Goal: Contribute content: Contribute content

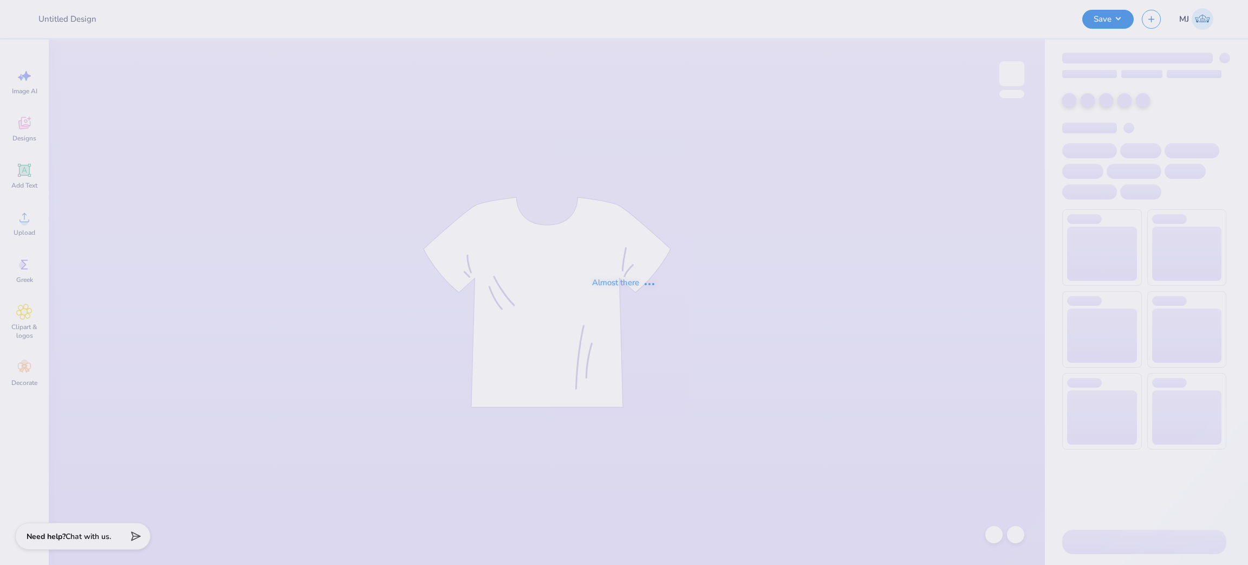
type input "ADPI: Dads Weekend Tank Option 5"
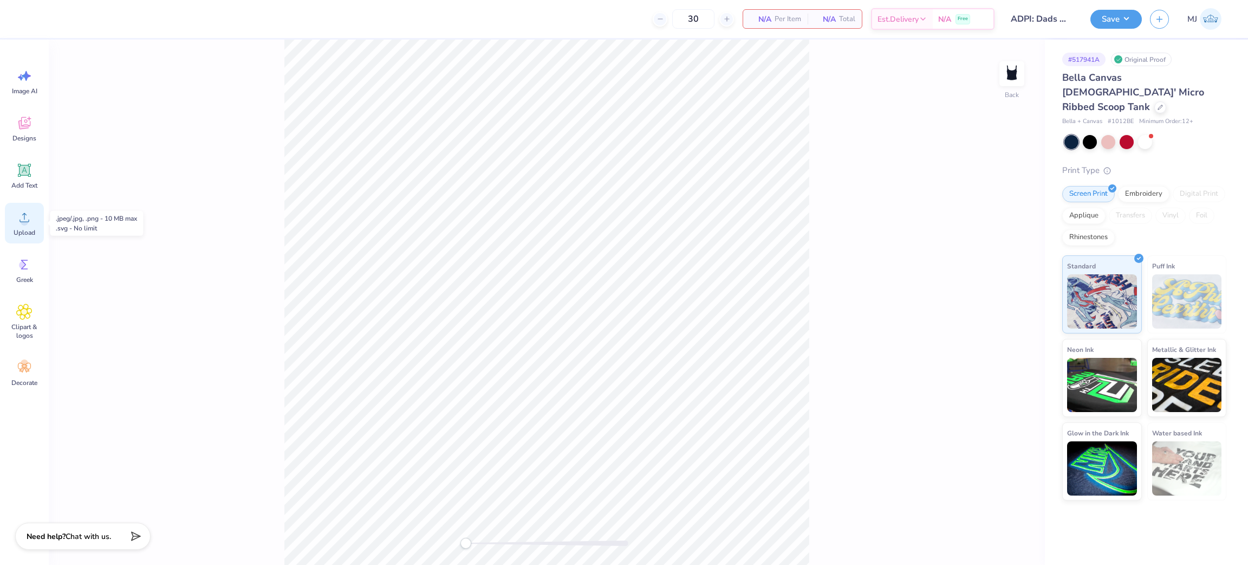
click at [27, 231] on span "Upload" at bounding box center [25, 232] width 22 height 9
click at [31, 216] on icon at bounding box center [24, 217] width 16 height 16
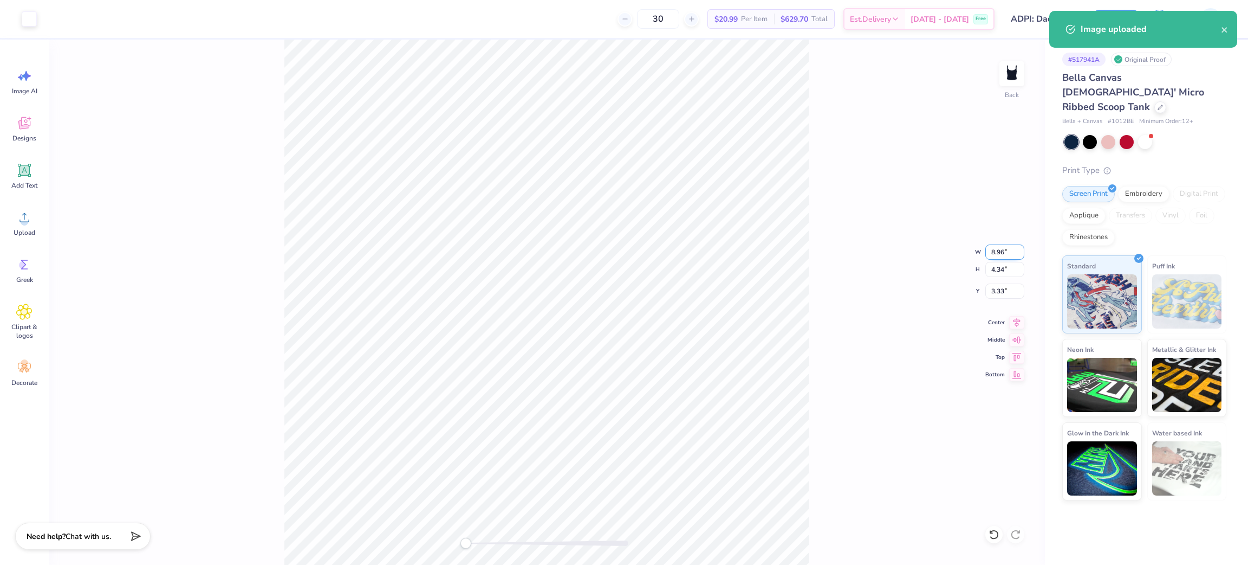
click at [993, 253] on input "8.96" at bounding box center [1005, 251] width 39 height 15
type input "6.00"
type input "2.91"
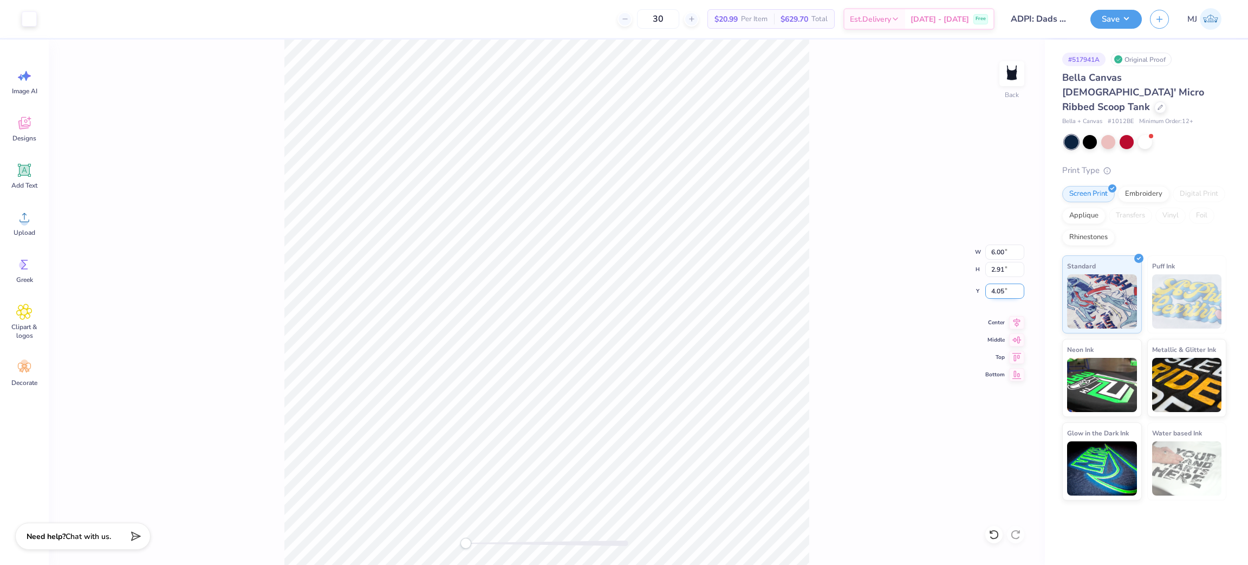
click at [996, 285] on input "4.05" at bounding box center [1005, 290] width 39 height 15
type input "2"
click at [879, 309] on div "Back W 6.00 6.00 " H 2.91 2.91 " Y 2 2 " Center Middle Top Bottom" at bounding box center [547, 302] width 996 height 525
click at [999, 289] on input "2.00" at bounding box center [1005, 290] width 39 height 15
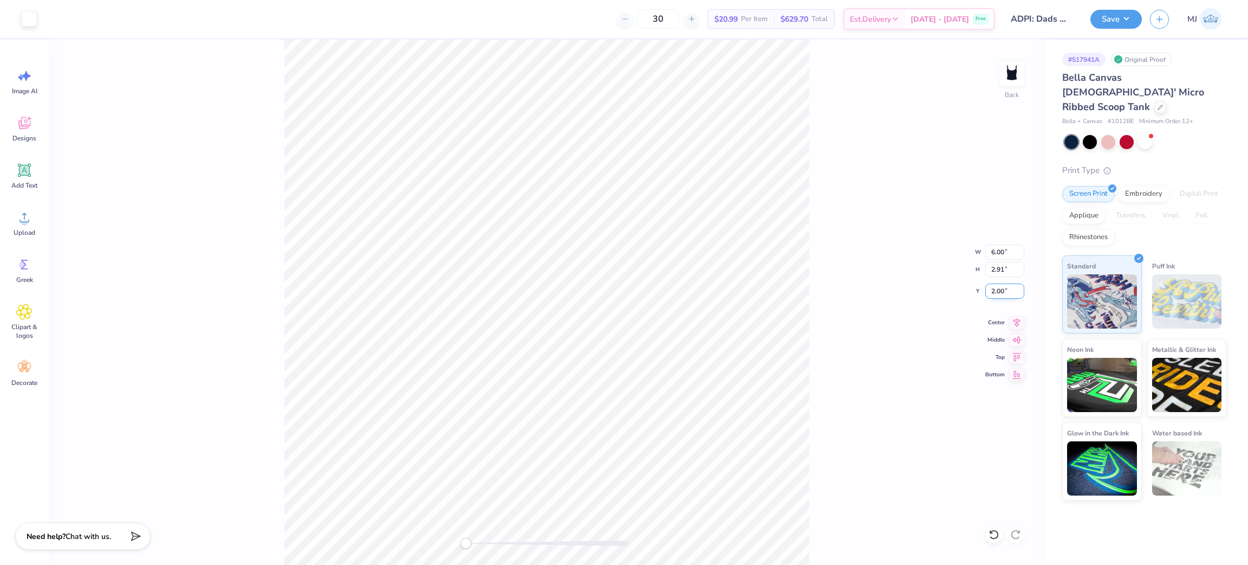
click at [999, 289] on input "2.00" at bounding box center [1005, 290] width 39 height 15
type input "1"
click at [849, 287] on div "Back W 6.00 6.00 " H 2.91 2.91 " Y 1.00 1.00 " Center [GEOGRAPHIC_DATA]" at bounding box center [547, 302] width 996 height 525
click at [812, 328] on div "Back W 6.00 6.00 " H 2.91 2.91 " Y 1.00 1.00 " Center [GEOGRAPHIC_DATA]" at bounding box center [547, 302] width 996 height 525
click at [996, 294] on input "1.00" at bounding box center [1005, 290] width 39 height 15
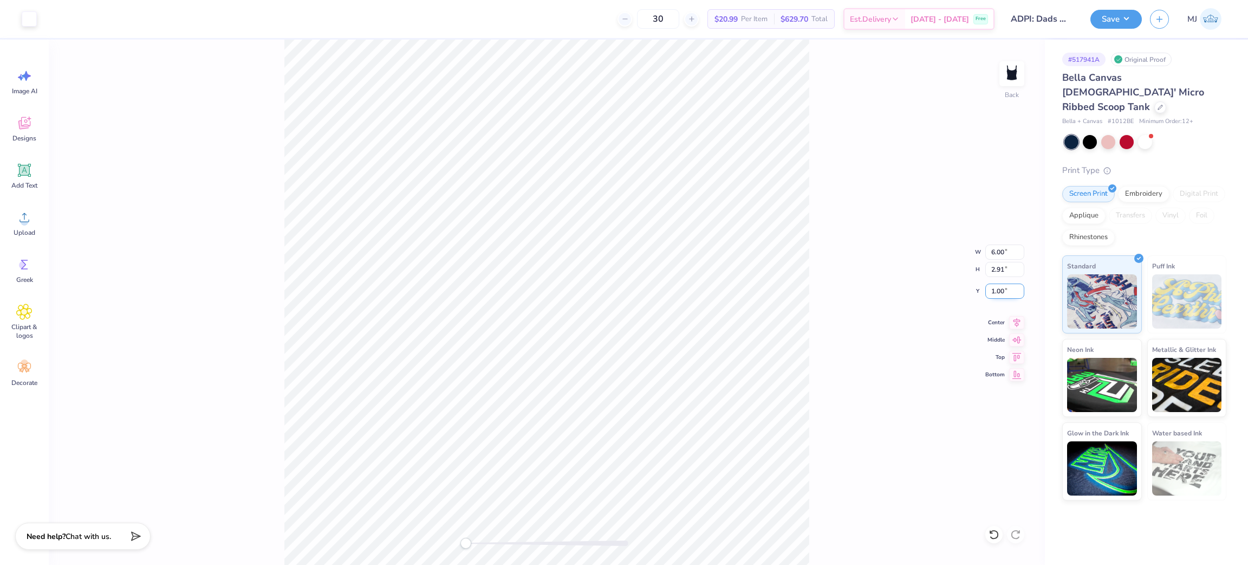
click at [998, 294] on input "1.00" at bounding box center [1005, 290] width 39 height 15
type input "2"
click at [885, 275] on div "Back W 6.00 6.00 " H 2.91 2.91 " Y 2 2 " Center Middle Top Bottom" at bounding box center [547, 302] width 996 height 525
click at [1116, 24] on button "Save" at bounding box center [1116, 17] width 51 height 19
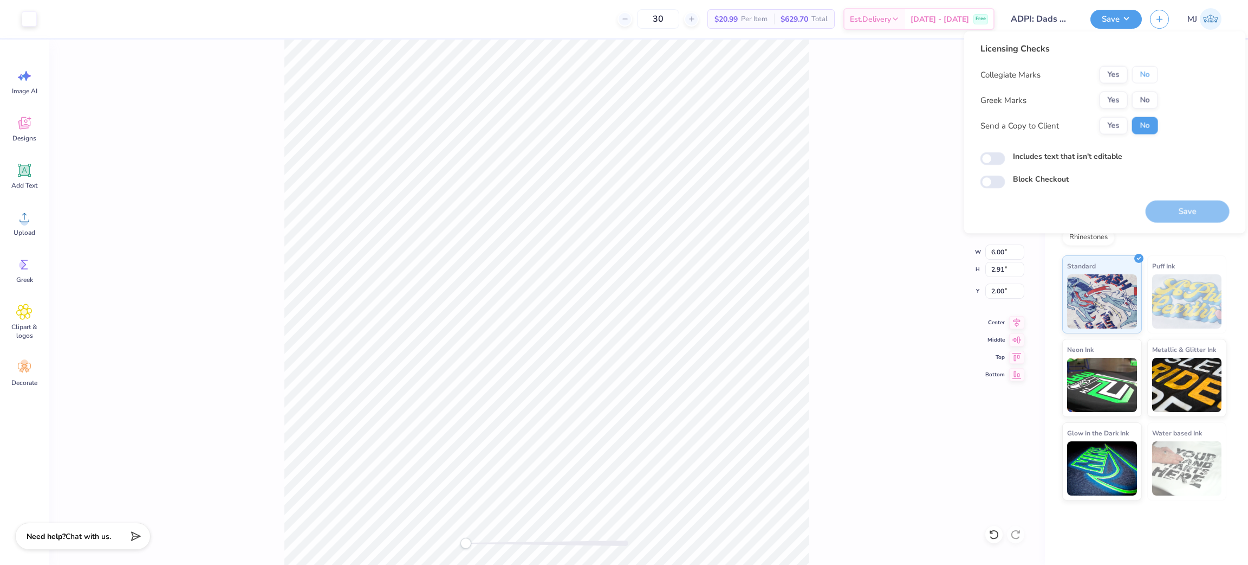
drag, startPoint x: 1137, startPoint y: 76, endPoint x: 1128, endPoint y: 87, distance: 15.0
click at [1136, 77] on button "No" at bounding box center [1145, 74] width 26 height 17
drag, startPoint x: 1128, startPoint y: 87, endPoint x: 1113, endPoint y: 101, distance: 19.5
click at [1113, 101] on button "Yes" at bounding box center [1114, 100] width 28 height 17
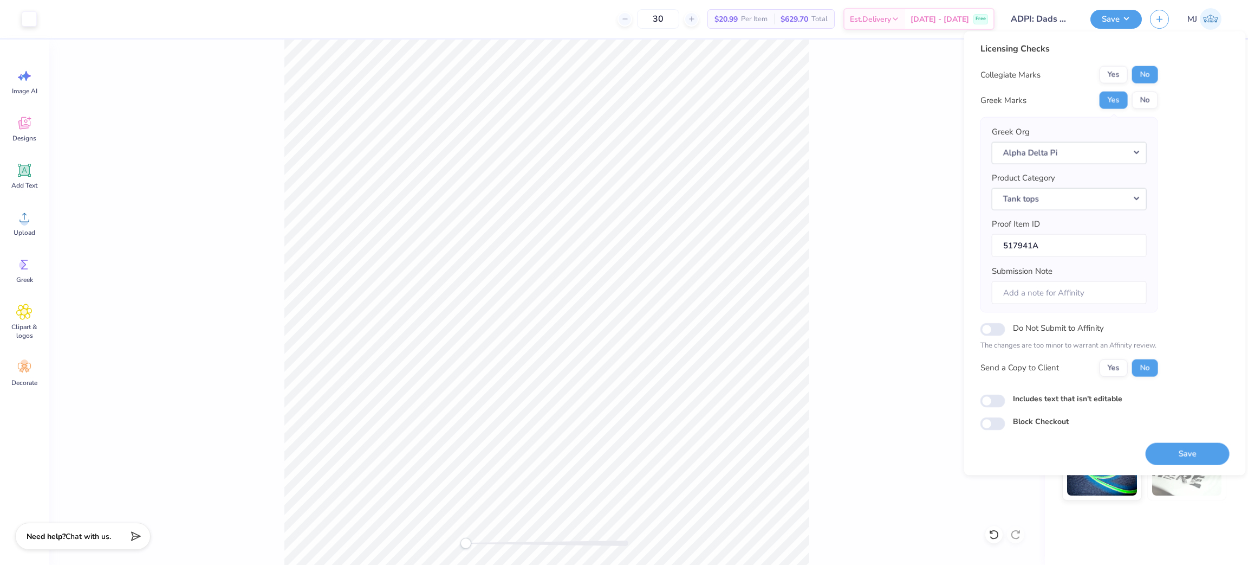
click at [835, 211] on div "Back W 6.00 6.00 " H 2.91 2.91 " Y 2.00 2.00 " Center Middle Top Bottom" at bounding box center [547, 302] width 996 height 525
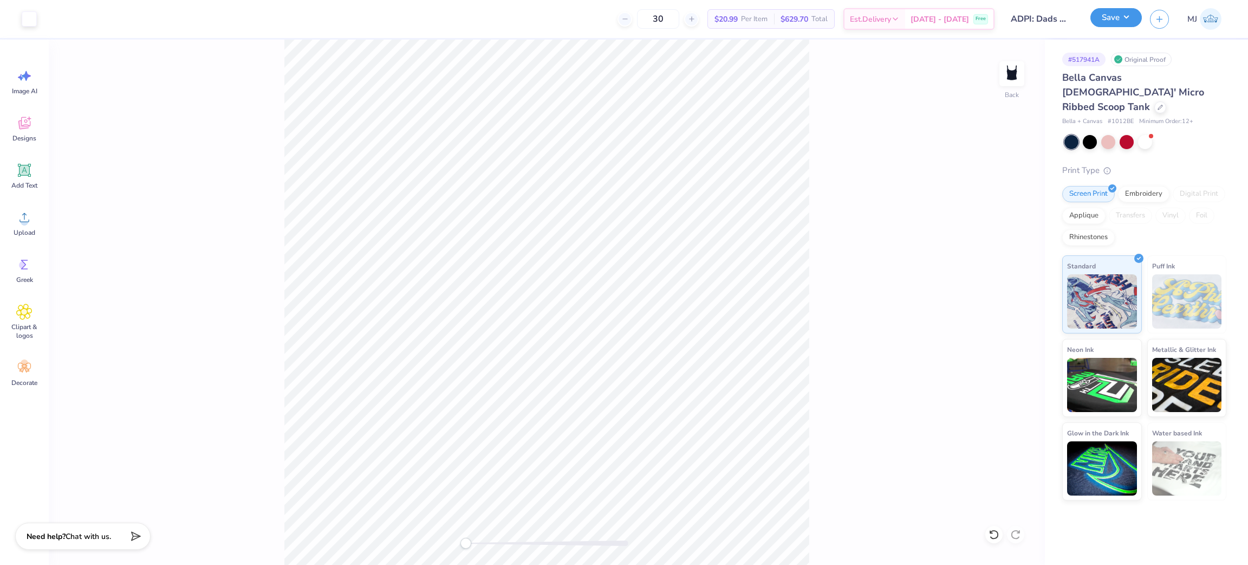
click at [1124, 24] on button "Save" at bounding box center [1116, 17] width 51 height 19
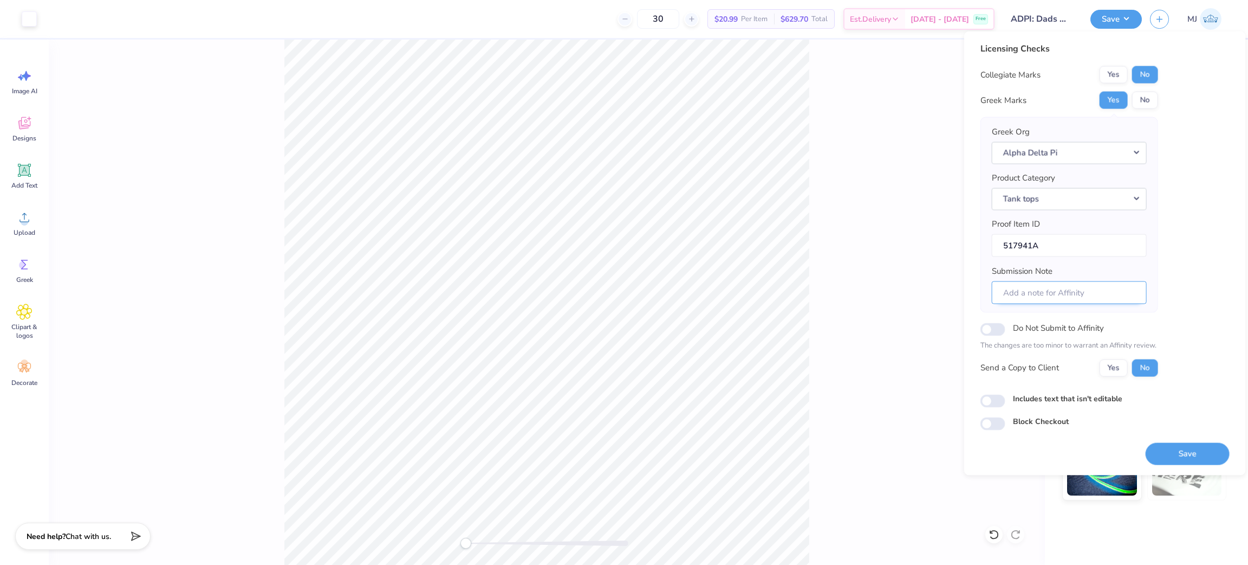
click at [1080, 293] on input "Submission Note" at bounding box center [1069, 292] width 155 height 23
click at [1014, 297] on input "Submission Note" at bounding box center [1069, 292] width 155 height 23
type input "Eta Rho, Dad's Weekend"
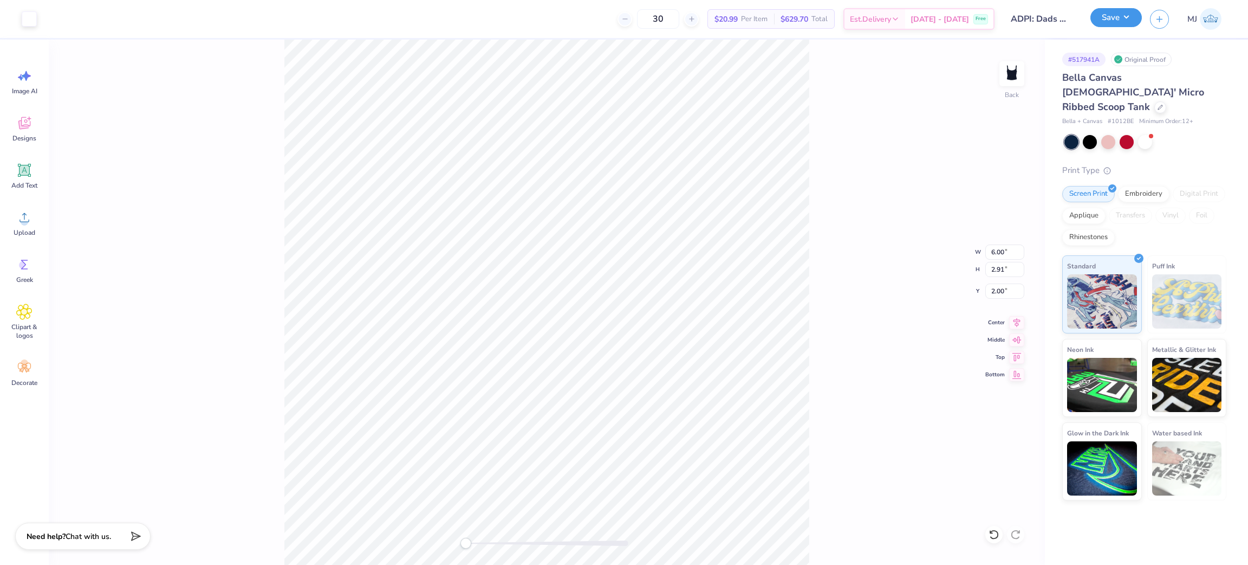
click at [1136, 23] on button "Save" at bounding box center [1116, 17] width 51 height 19
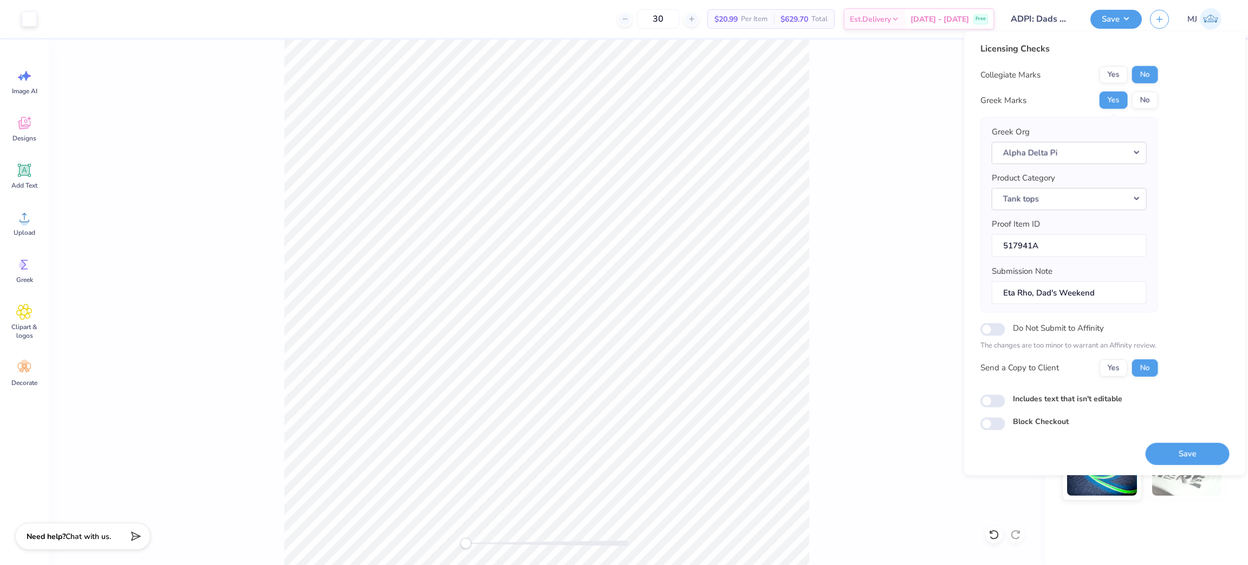
click at [890, 166] on div "Back W 6.00 6.00 " H 2.91 2.91 " Y 2.00 2.00 " Center Middle Top Bottom" at bounding box center [547, 302] width 996 height 525
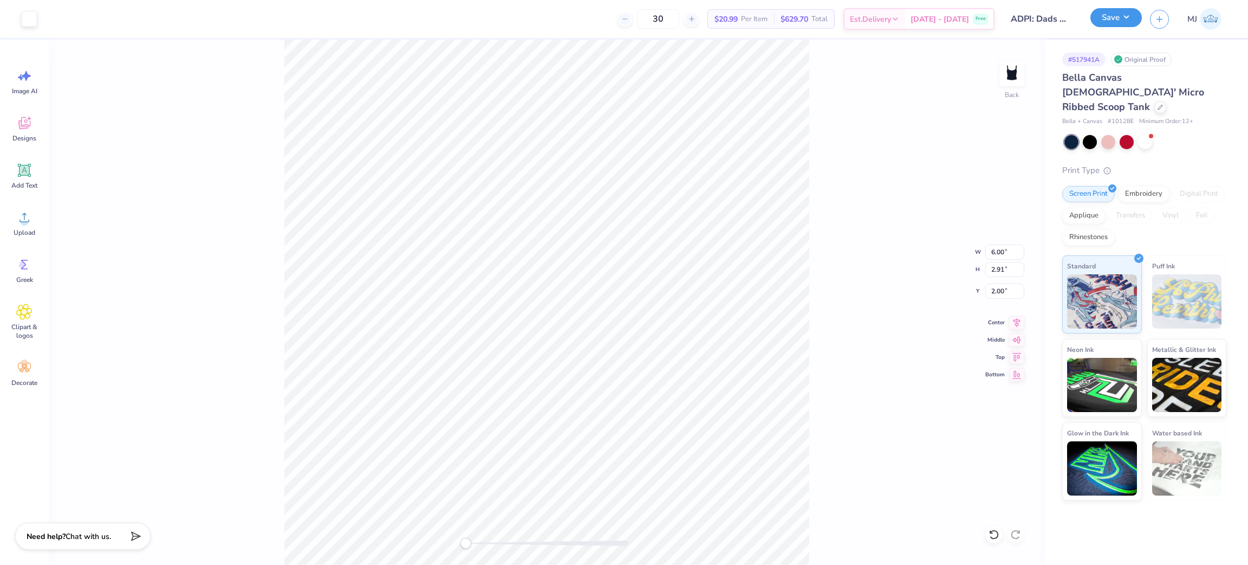
click at [1126, 17] on button "Save" at bounding box center [1116, 17] width 51 height 19
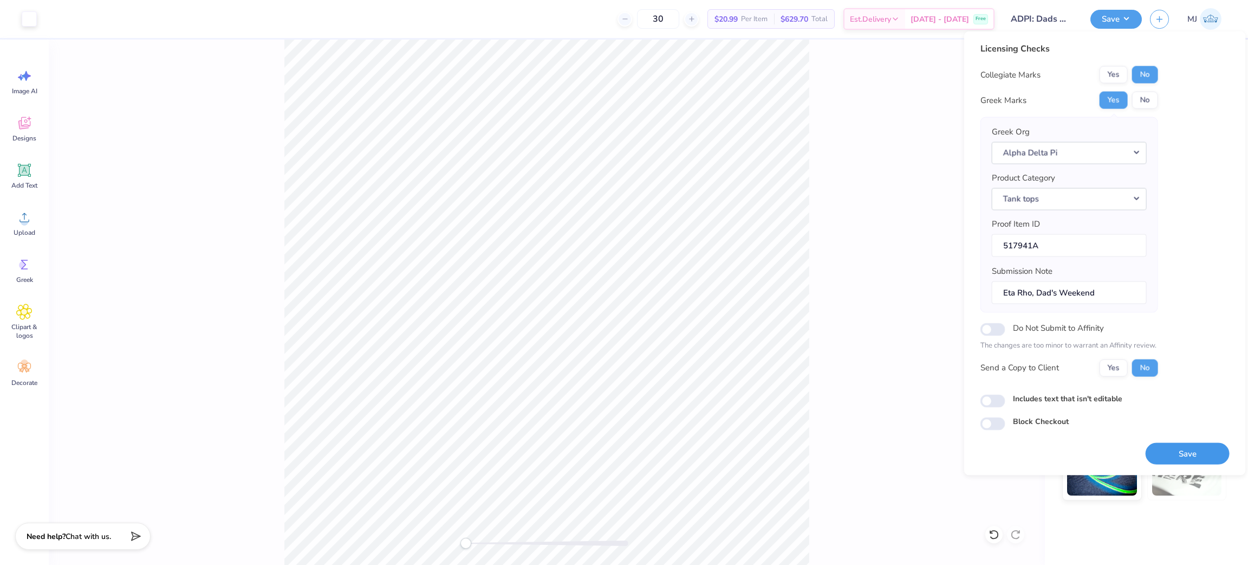
click at [1171, 455] on button "Save" at bounding box center [1188, 453] width 84 height 22
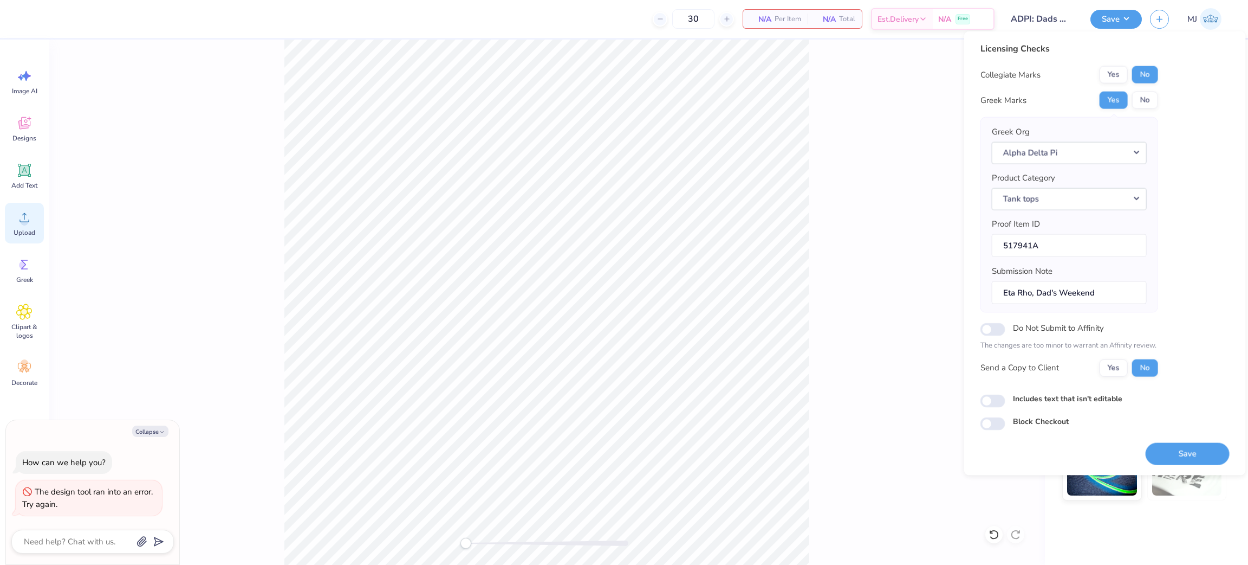
click at [21, 231] on span "Upload" at bounding box center [25, 232] width 22 height 9
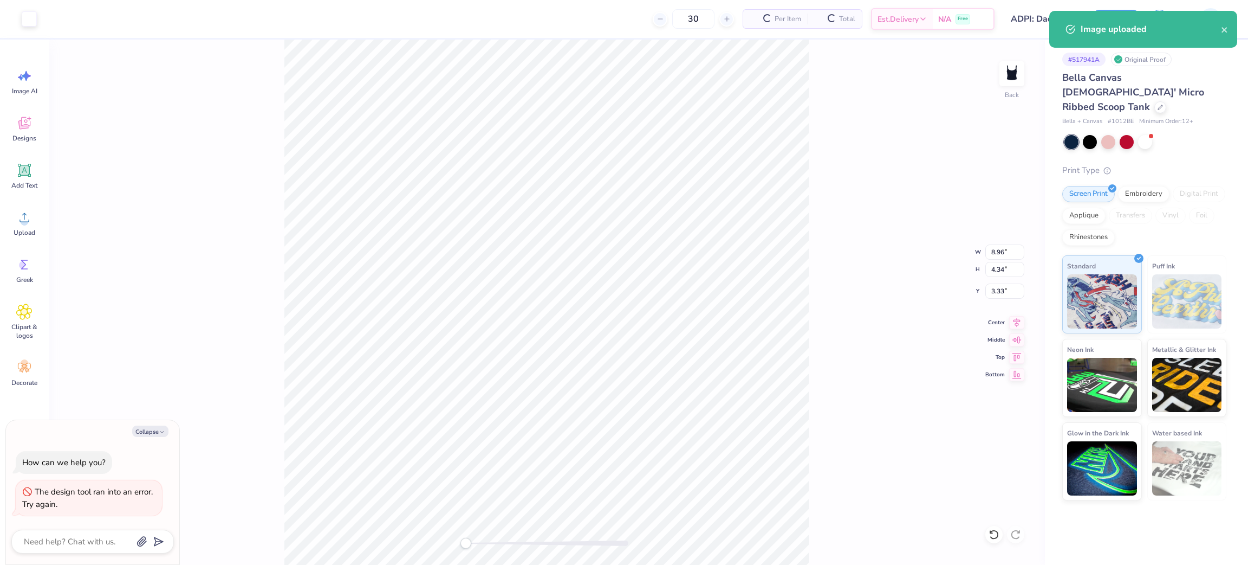
type textarea "x"
click at [994, 245] on input "8.96" at bounding box center [1005, 251] width 39 height 15
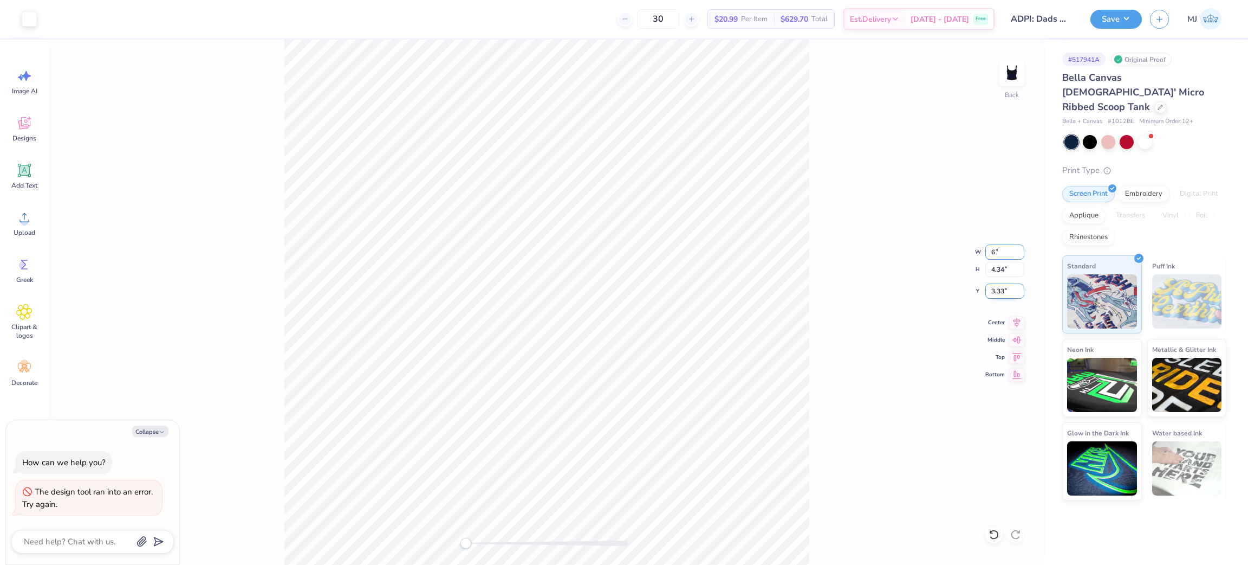
type input "6"
type textarea "x"
type input "6.00"
type input "2.91"
click at [991, 297] on input "4.05" at bounding box center [1005, 290] width 39 height 15
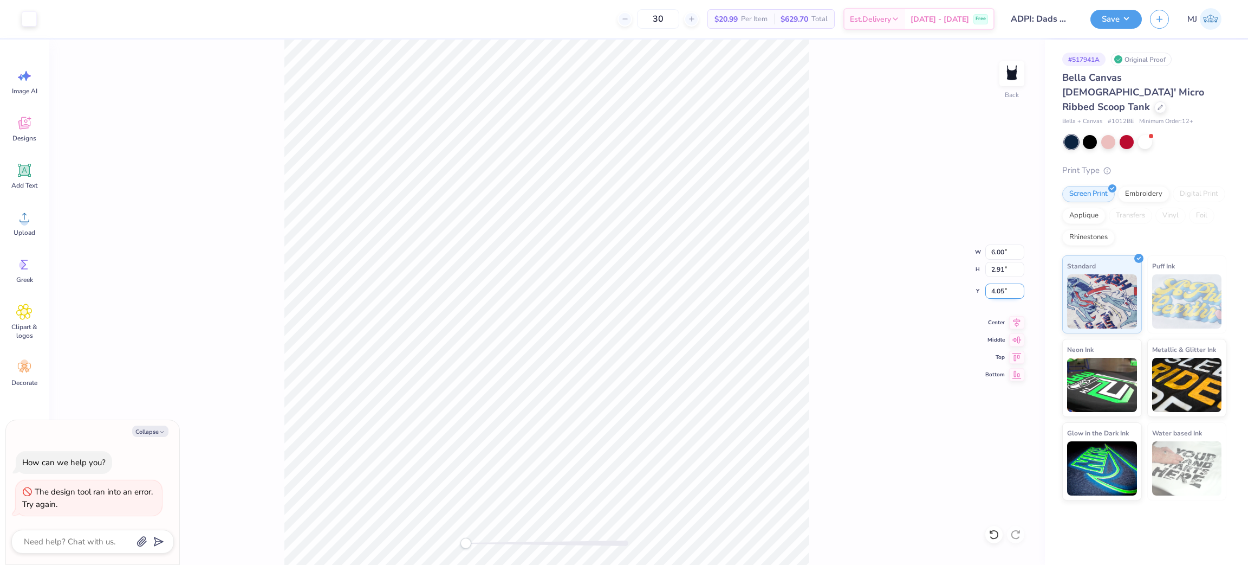
click at [991, 297] on input "4.05" at bounding box center [1005, 290] width 39 height 15
type input "2"
click at [833, 310] on div "Back W 6.00 6.00 " H 2.91 2.91 " Y 2 2 " Center Middle Top Bottom" at bounding box center [547, 302] width 996 height 525
click at [841, 315] on div "Back W 6.00 6.00 " H 2.91 2.91 " Y 2.00 2.00 " Center Middle Top Bottom" at bounding box center [547, 302] width 996 height 525
drag, startPoint x: 1114, startPoint y: 10, endPoint x: 1126, endPoint y: 28, distance: 21.5
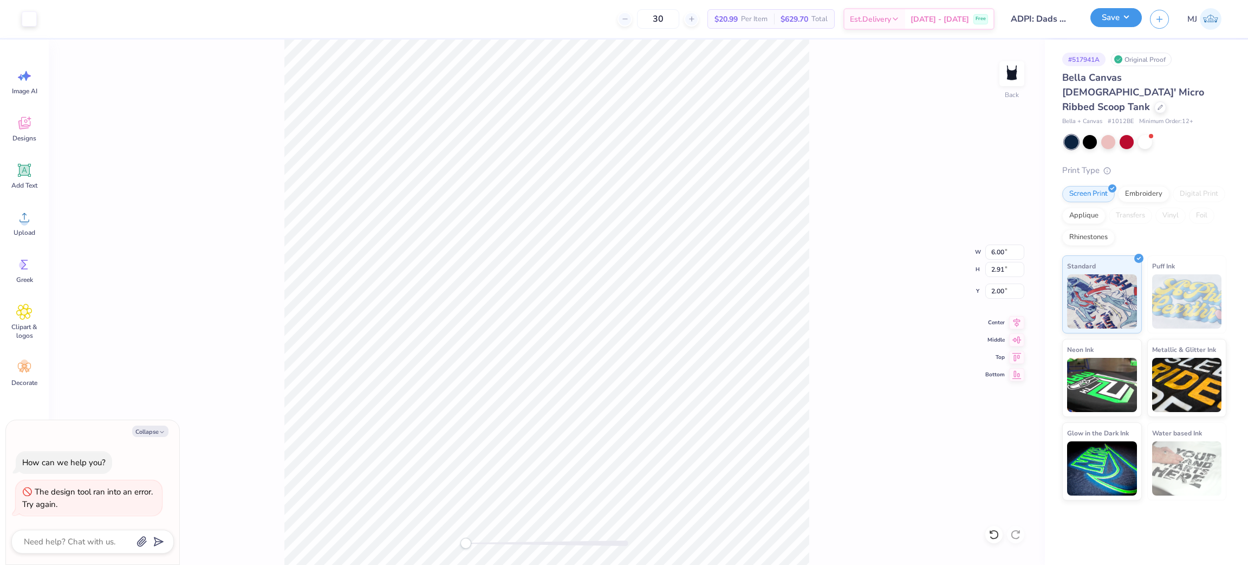
click at [1115, 10] on button "Save" at bounding box center [1116, 17] width 51 height 19
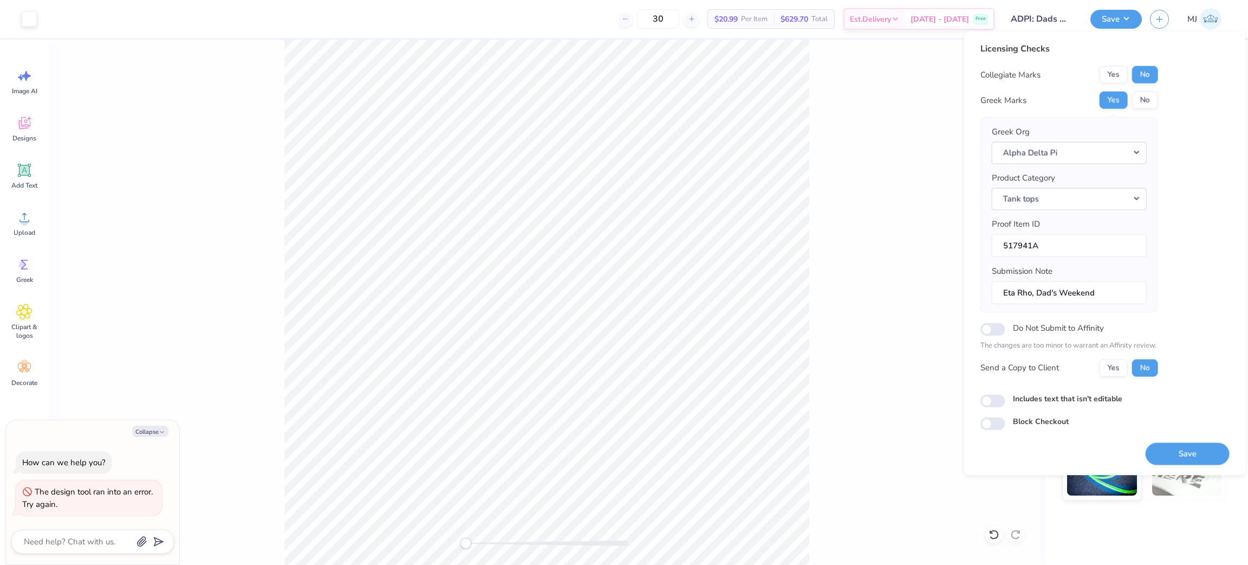
click at [1168, 451] on button "Save" at bounding box center [1188, 453] width 84 height 22
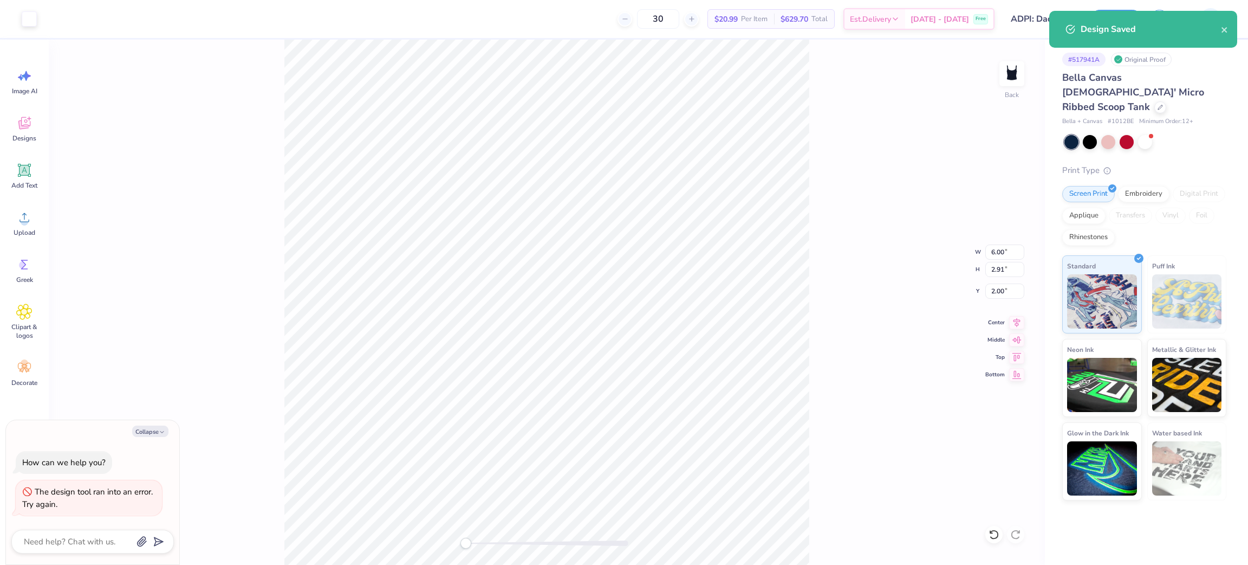
type textarea "x"
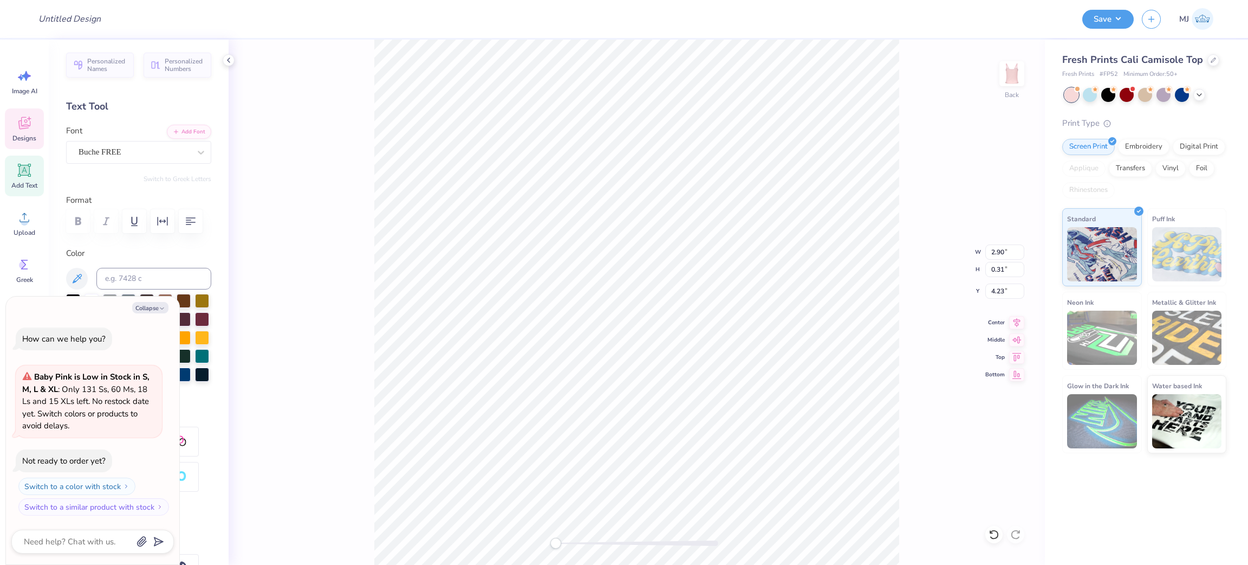
scroll to position [12, 1]
type textarea "x"
